Goal: Feedback & Contribution: Submit feedback/report problem

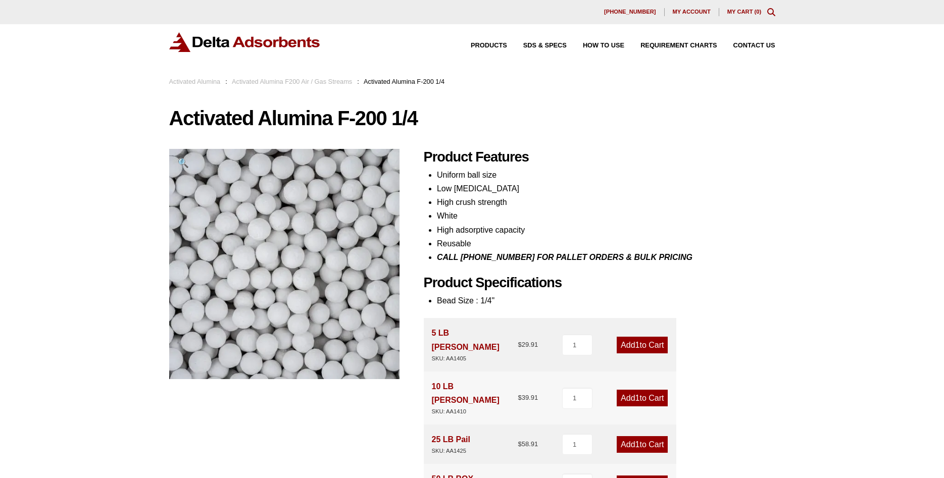
click at [492, 42] on div "Products SDS & SPECS How to Use Requirement Charts Contact Us" at bounding box center [615, 45] width 329 height 15
click at [490, 47] on span "Products" at bounding box center [489, 45] width 36 height 7
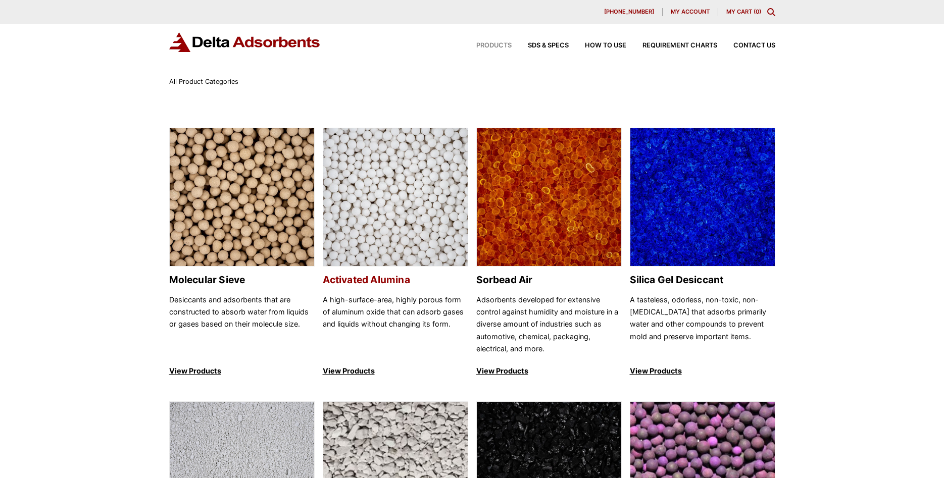
click at [393, 235] on img at bounding box center [395, 197] width 144 height 139
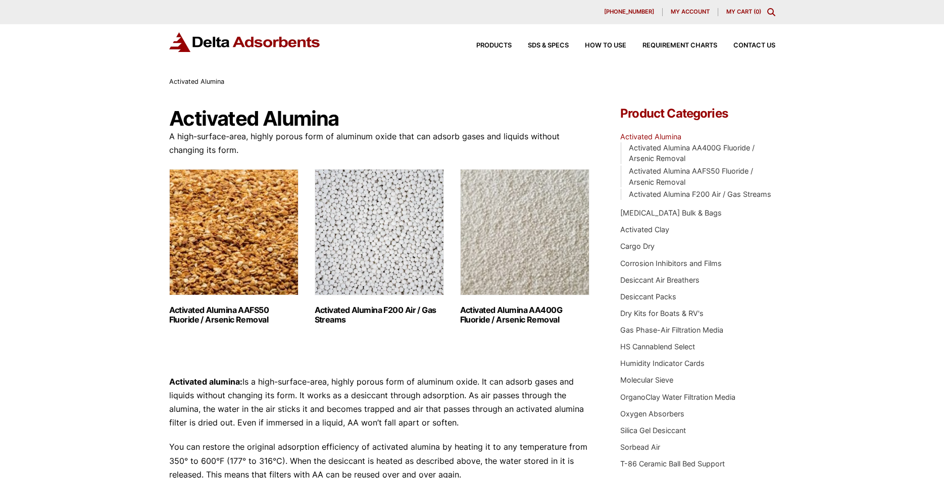
click at [383, 244] on img "Visit product category Activated Alumina F200 Air / Gas Streams" at bounding box center [379, 232] width 129 height 126
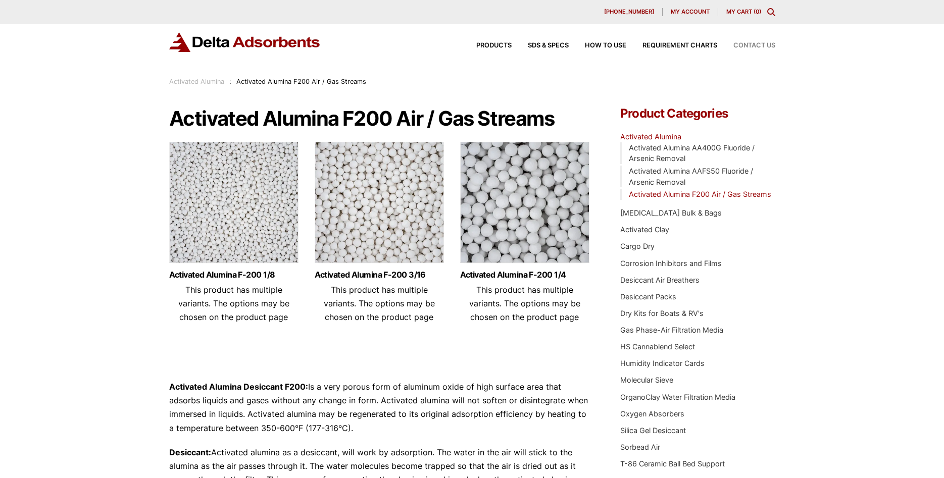
click at [756, 44] on span "Contact Us" at bounding box center [754, 45] width 42 height 7
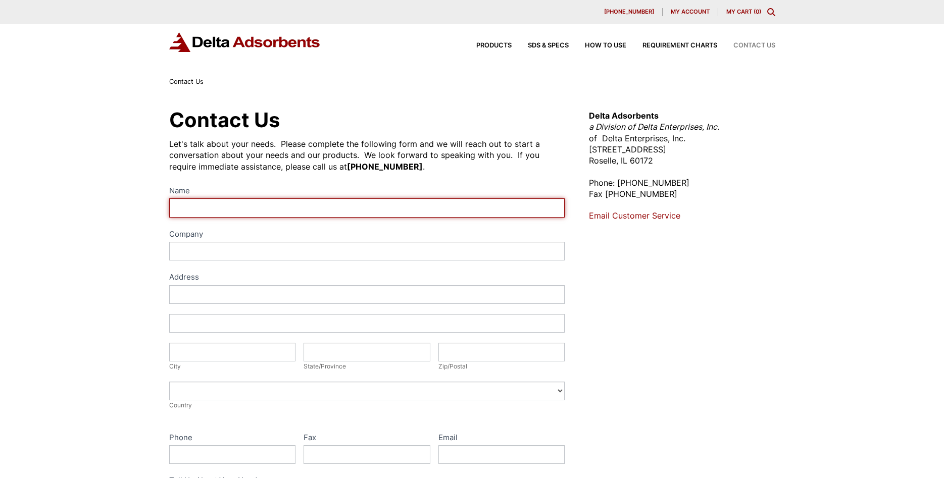
click at [394, 211] on input "Name" at bounding box center [367, 207] width 396 height 19
type input "STEVE GOODEN"
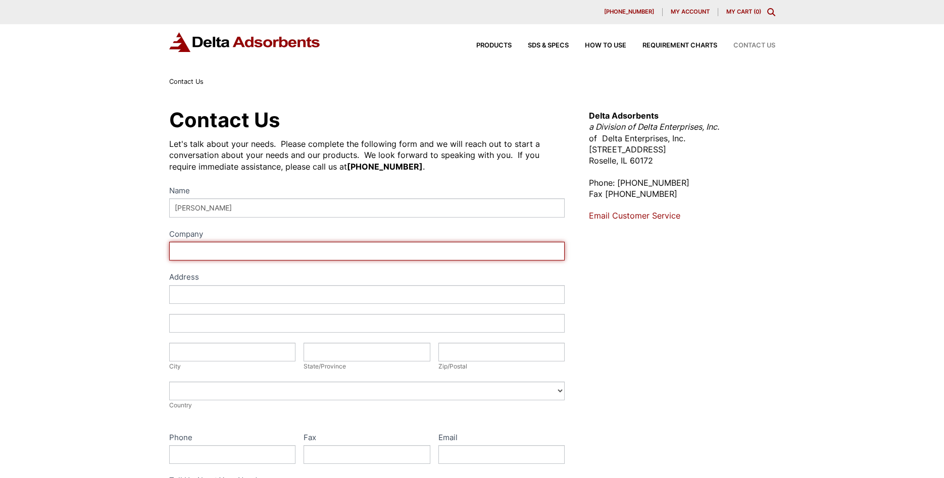
type input "NTN [PERSON_NAME]"
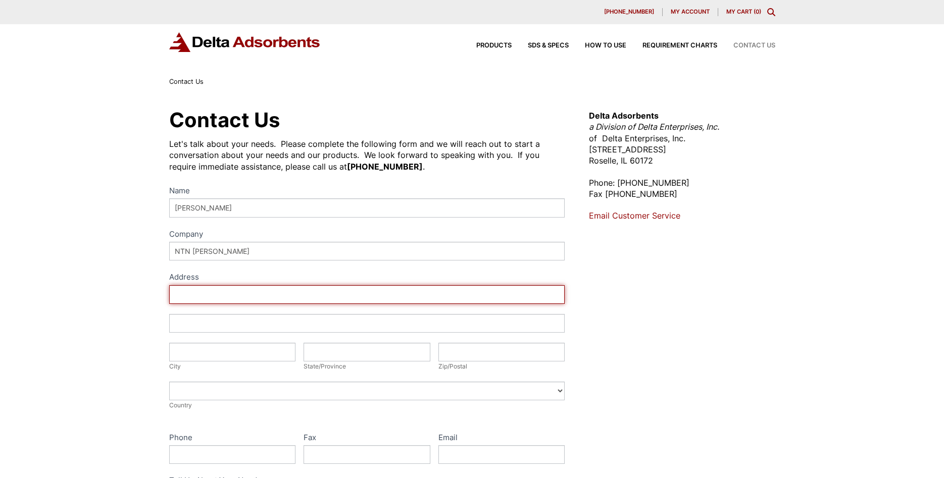
type input "[STREET_ADDRESS][PERSON_NAME]"
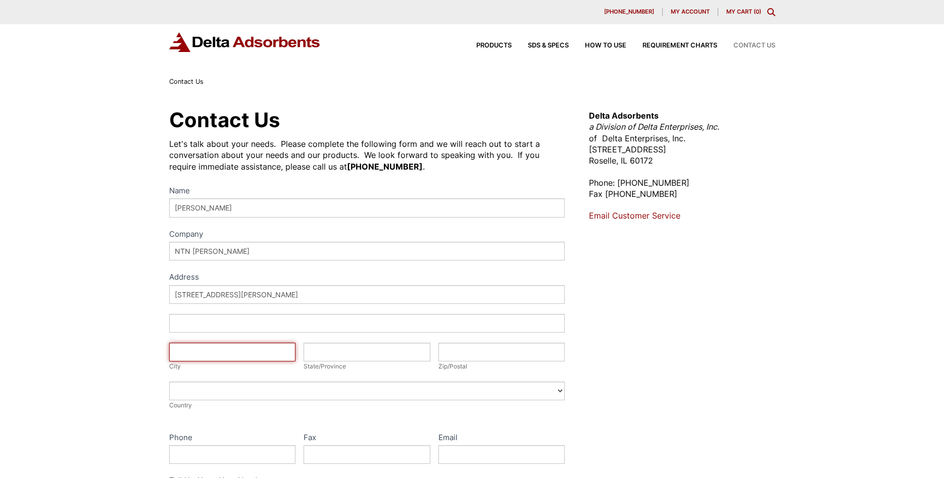
type input "MACOMB"
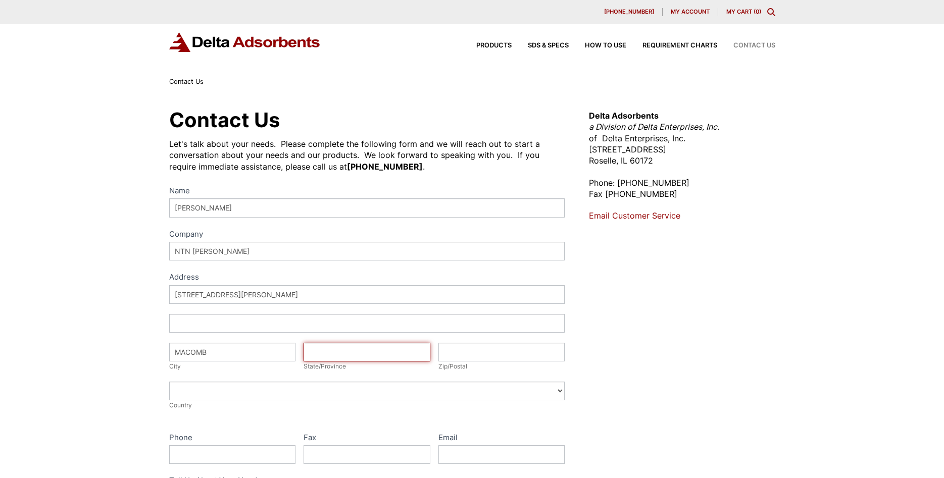
type input "ILLINOIS"
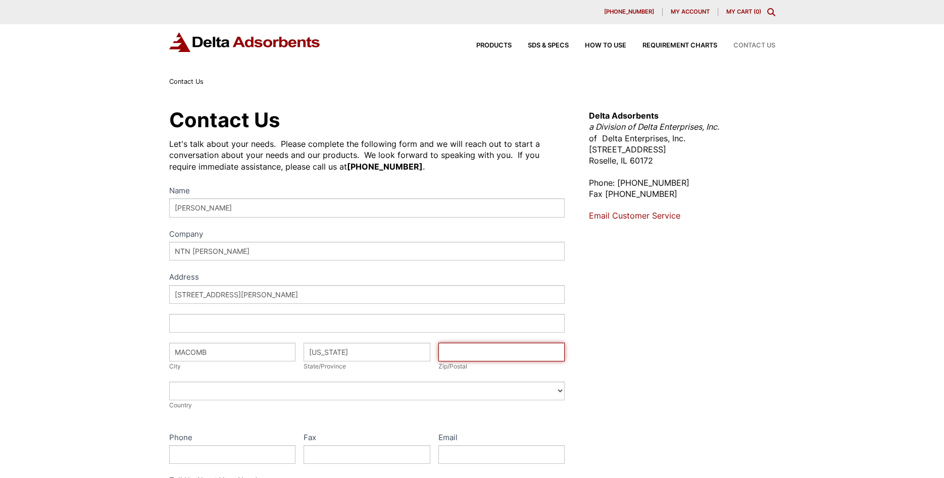
type input "61455"
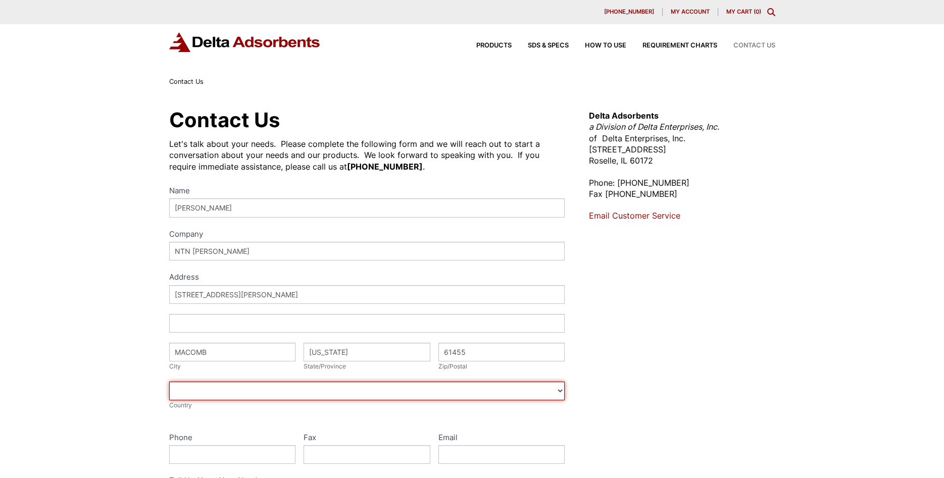
select select "United States"
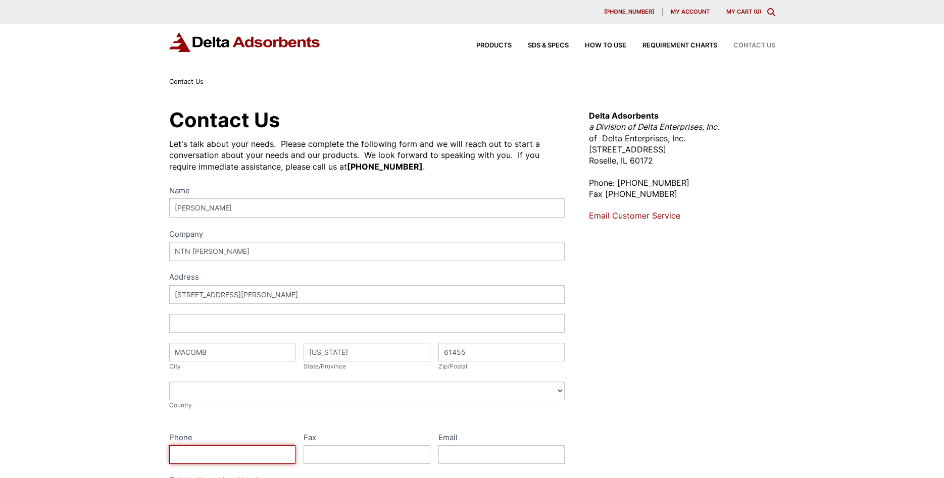
type input "+13093337392"
type input "steve_gooden@ntn-bower.com"
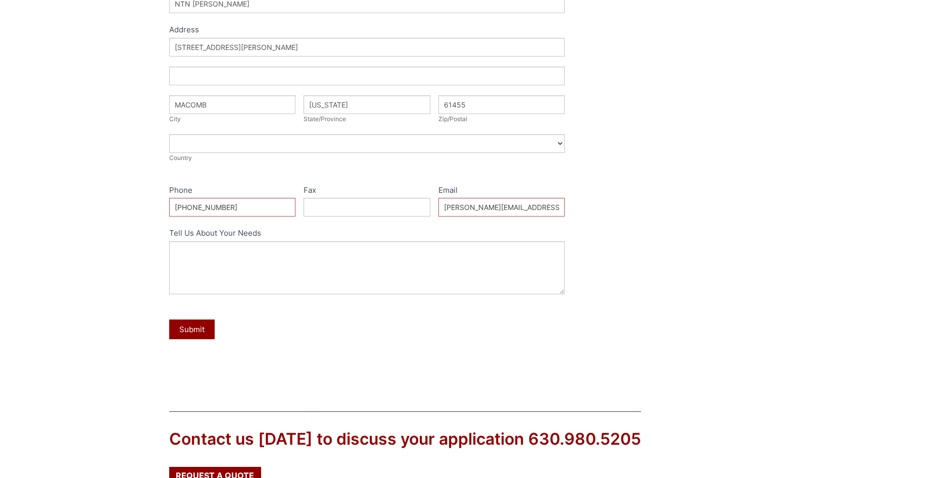
scroll to position [258, 0]
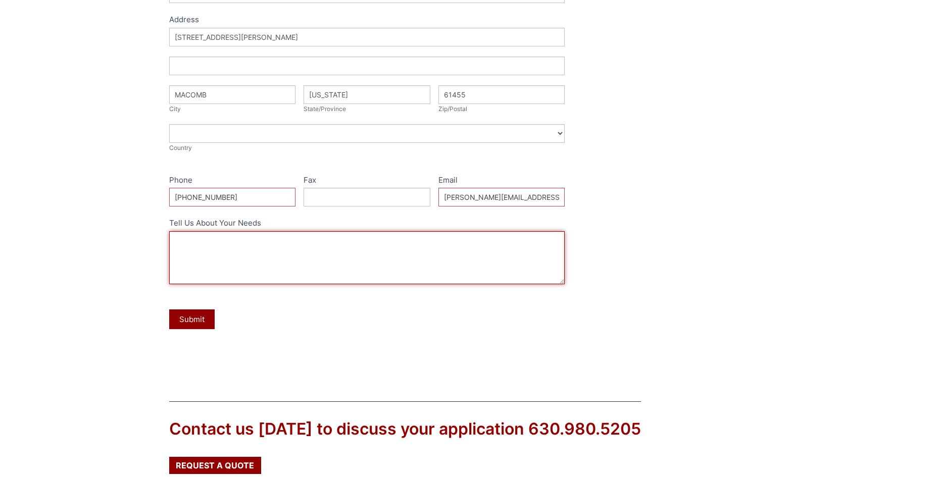
click at [354, 238] on textarea "Tell Us About Your Needs" at bounding box center [367, 257] width 396 height 53
click at [283, 246] on textarea "could we get a quote on" at bounding box center [367, 257] width 396 height 53
click at [418, 245] on textarea "could we get a quote on edmac activated alumina 1/8 dessicant 50lbs" at bounding box center [367, 257] width 396 height 53
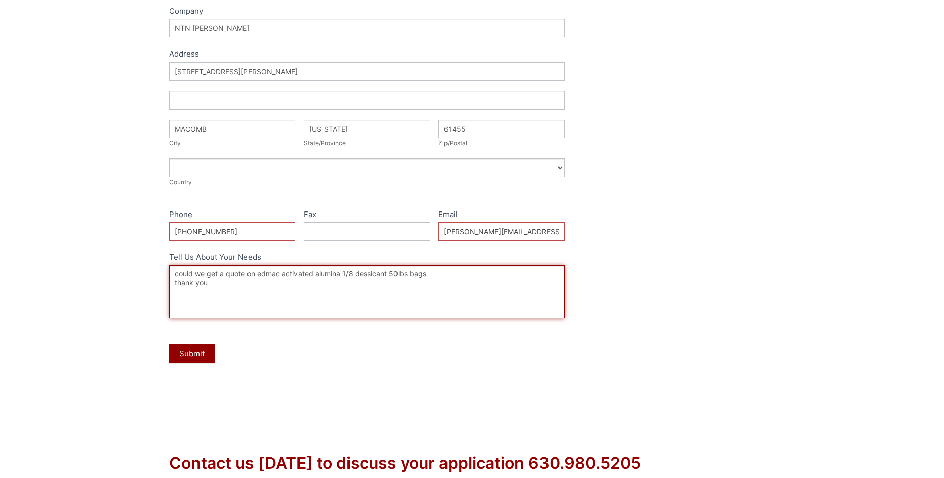
scroll to position [234, 0]
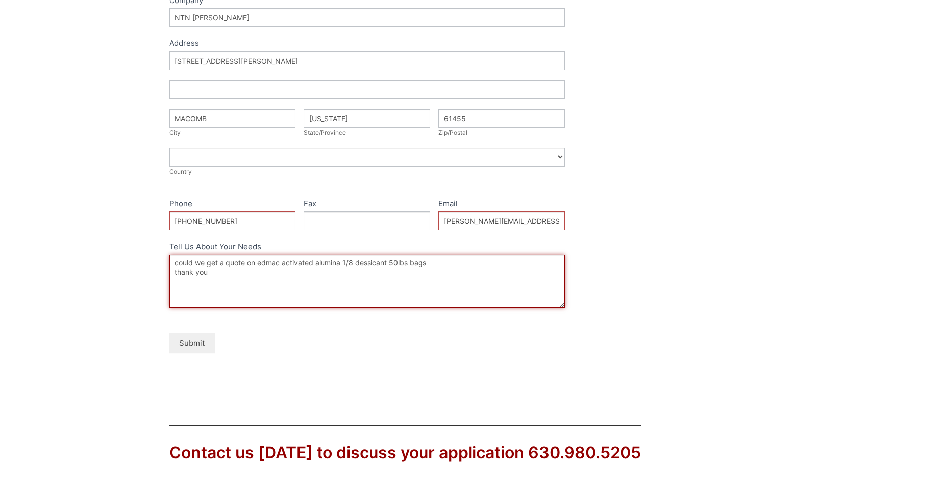
type textarea "could we get a quote on edmac activated alumina 1/8 dessicant 50lbs bags thank …"
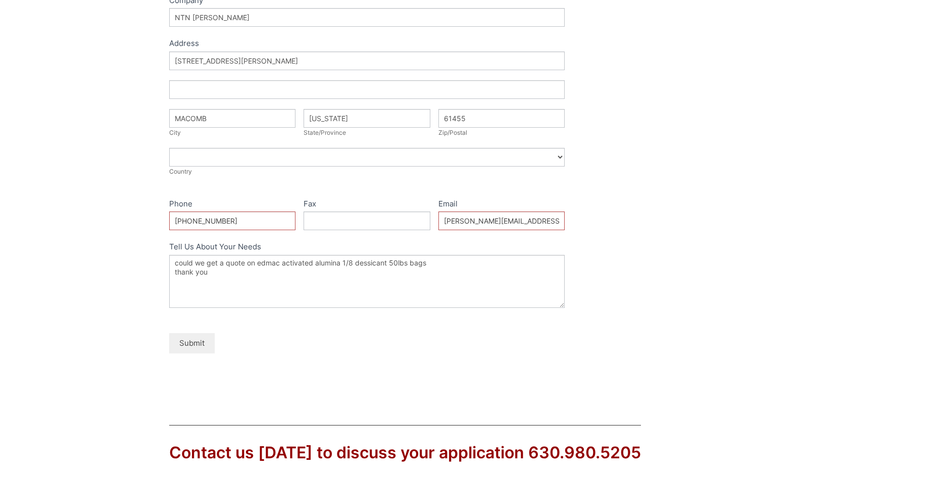
click at [187, 344] on button "Submit" at bounding box center [191, 343] width 45 height 20
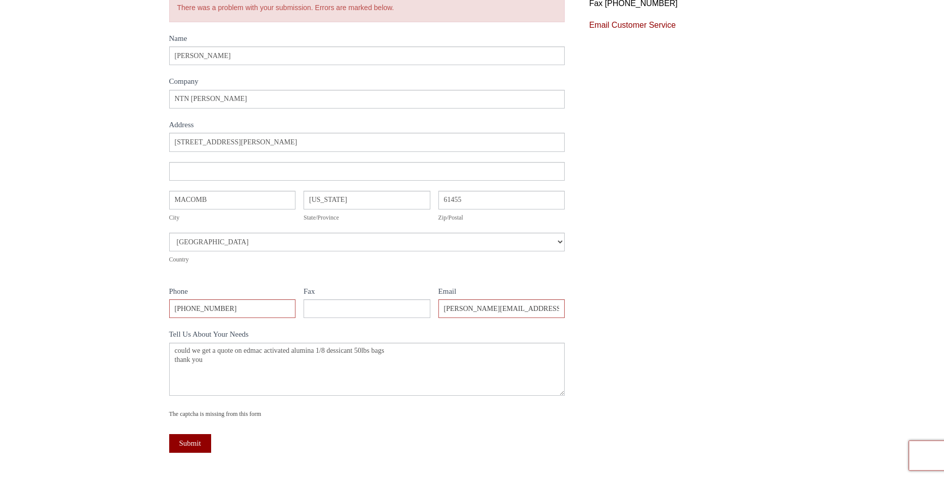
scroll to position [206, 0]
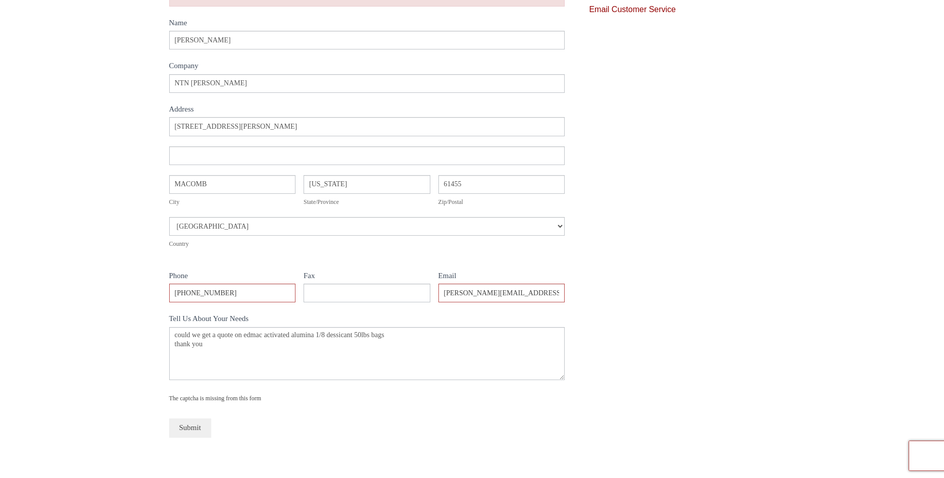
click at [181, 430] on button "Submit" at bounding box center [190, 428] width 42 height 19
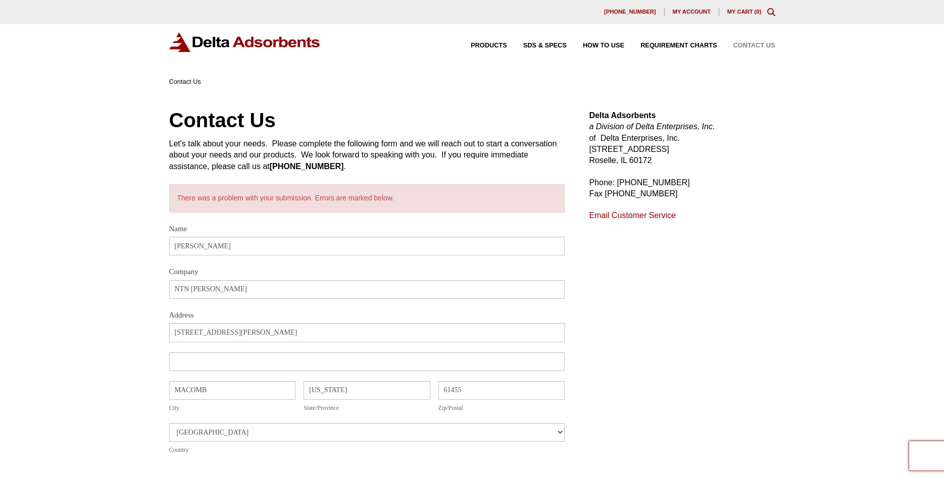
scroll to position [182, 0]
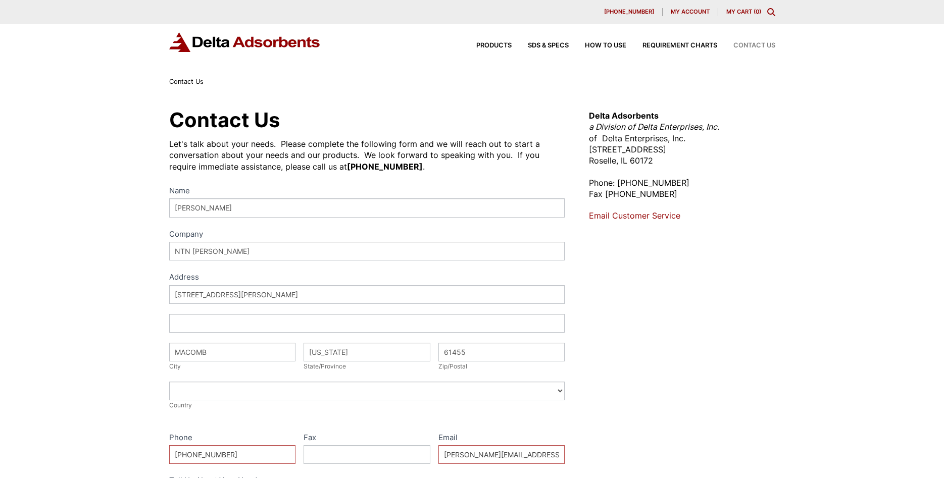
select select "[GEOGRAPHIC_DATA]"
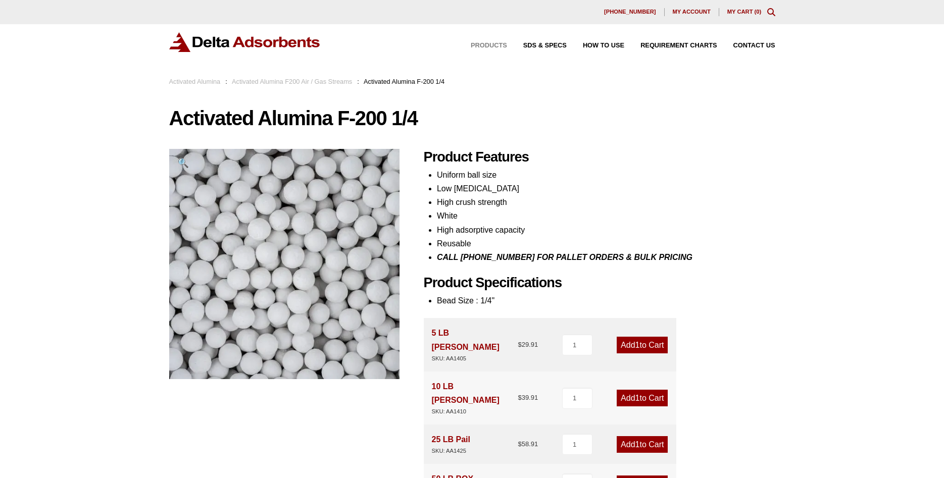
click at [493, 43] on span "Products" at bounding box center [489, 45] width 36 height 7
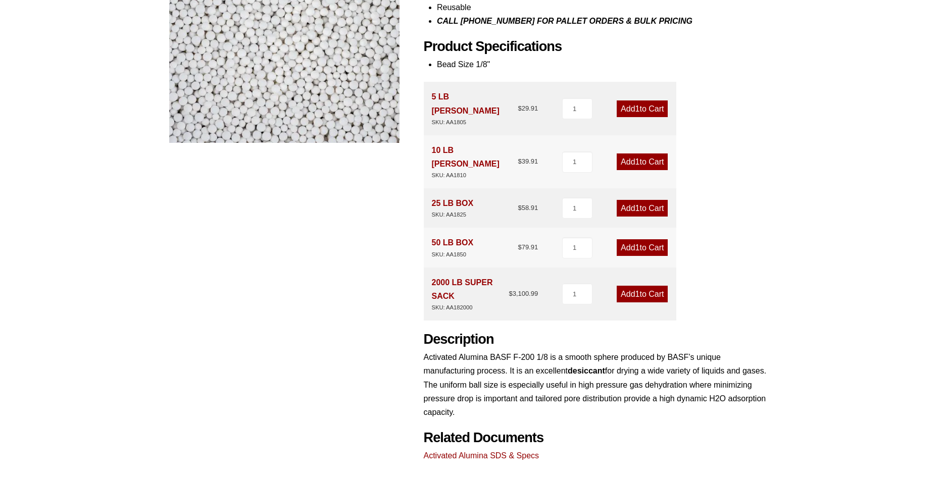
scroll to position [258, 0]
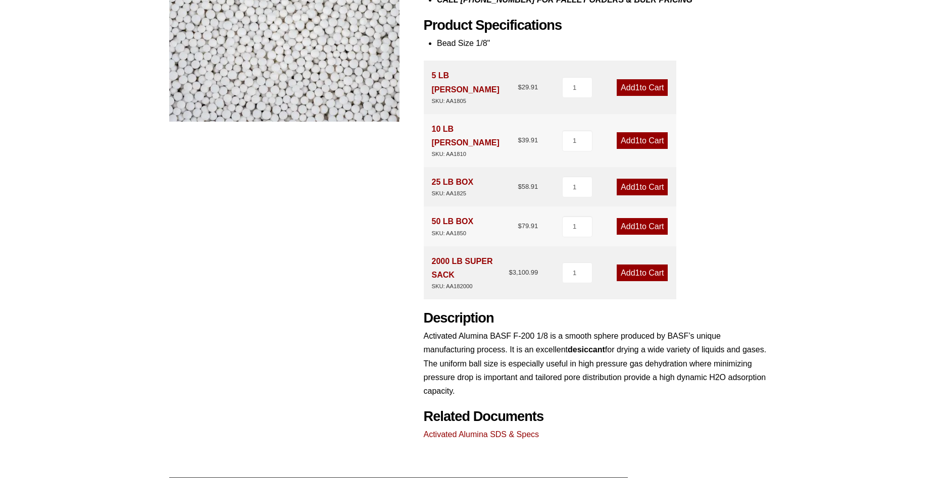
click at [756, 240] on div "Product Features Uniform ball size Low [MEDICAL_DATA] High crush strength White…" at bounding box center [600, 166] width 352 height 550
click at [774, 244] on div "Product Features Uniform ball size Low abrasion High crush strength White High …" at bounding box center [600, 166] width 352 height 550
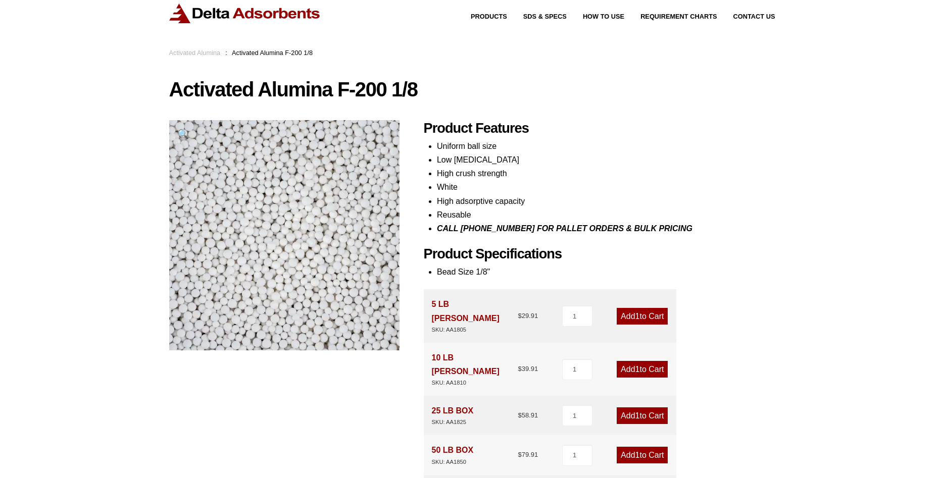
scroll to position [0, 0]
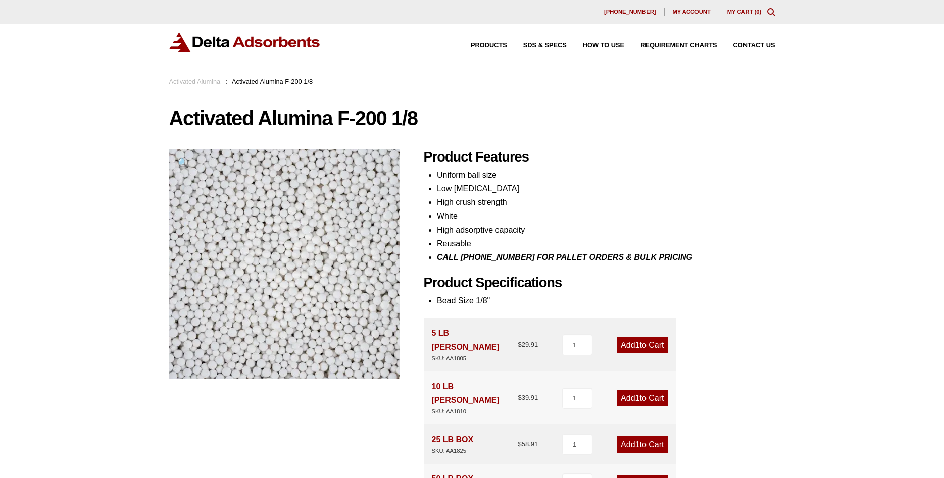
click at [780, 192] on div "Our website has detected that you are using an outdated browser that will preve…" at bounding box center [472, 471] width 944 height 943
click at [700, 184] on li "Low abrasion" at bounding box center [606, 189] width 338 height 14
